Goal: Task Accomplishment & Management: Manage account settings

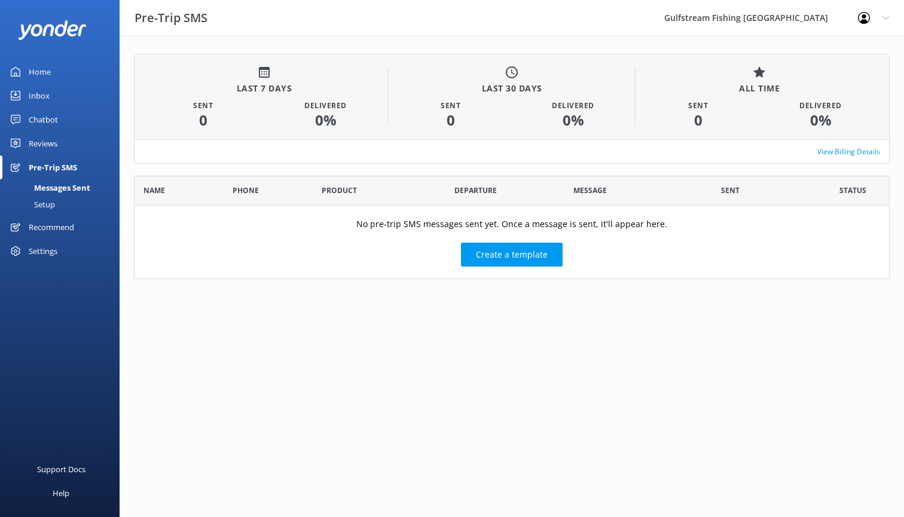
scroll to position [103, 756]
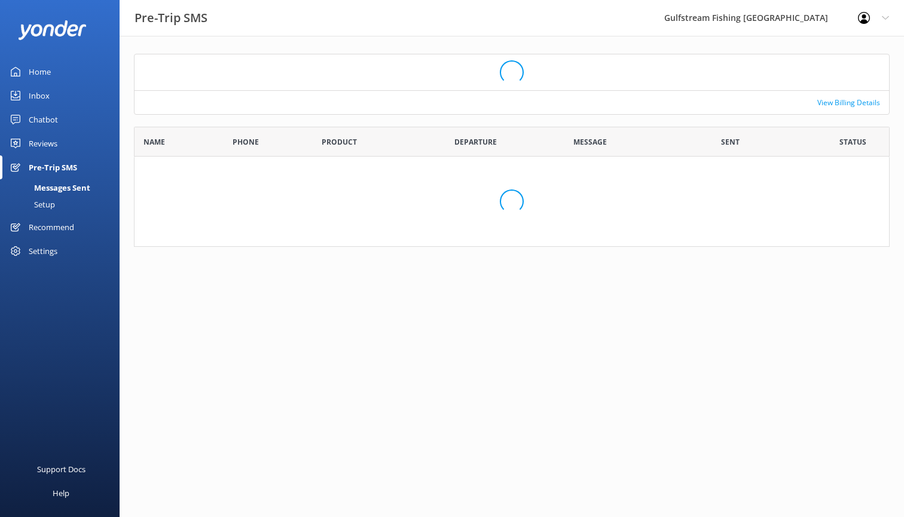
scroll to position [103, 756]
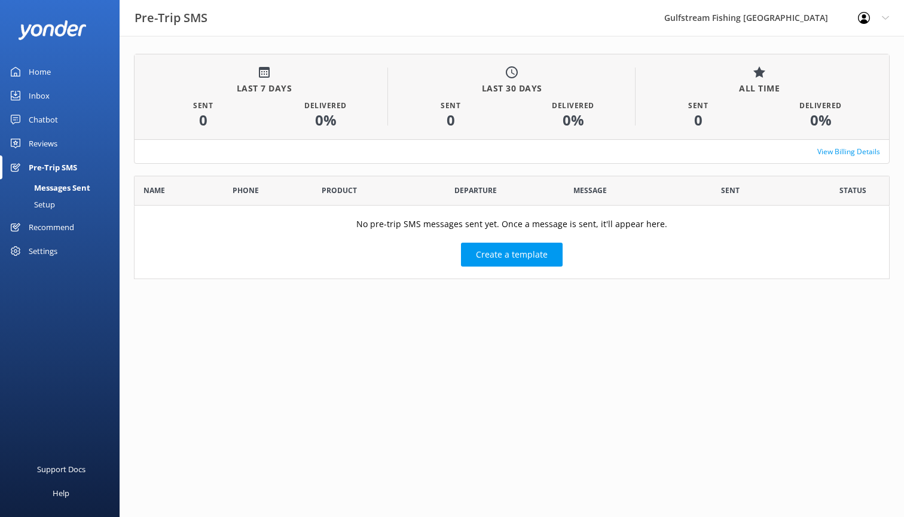
click at [53, 188] on div "Messages Sent" at bounding box center [48, 187] width 83 height 17
click at [39, 164] on div "Pre-Trip SMS" at bounding box center [53, 167] width 48 height 24
